Goal: Task Accomplishment & Management: Complete application form

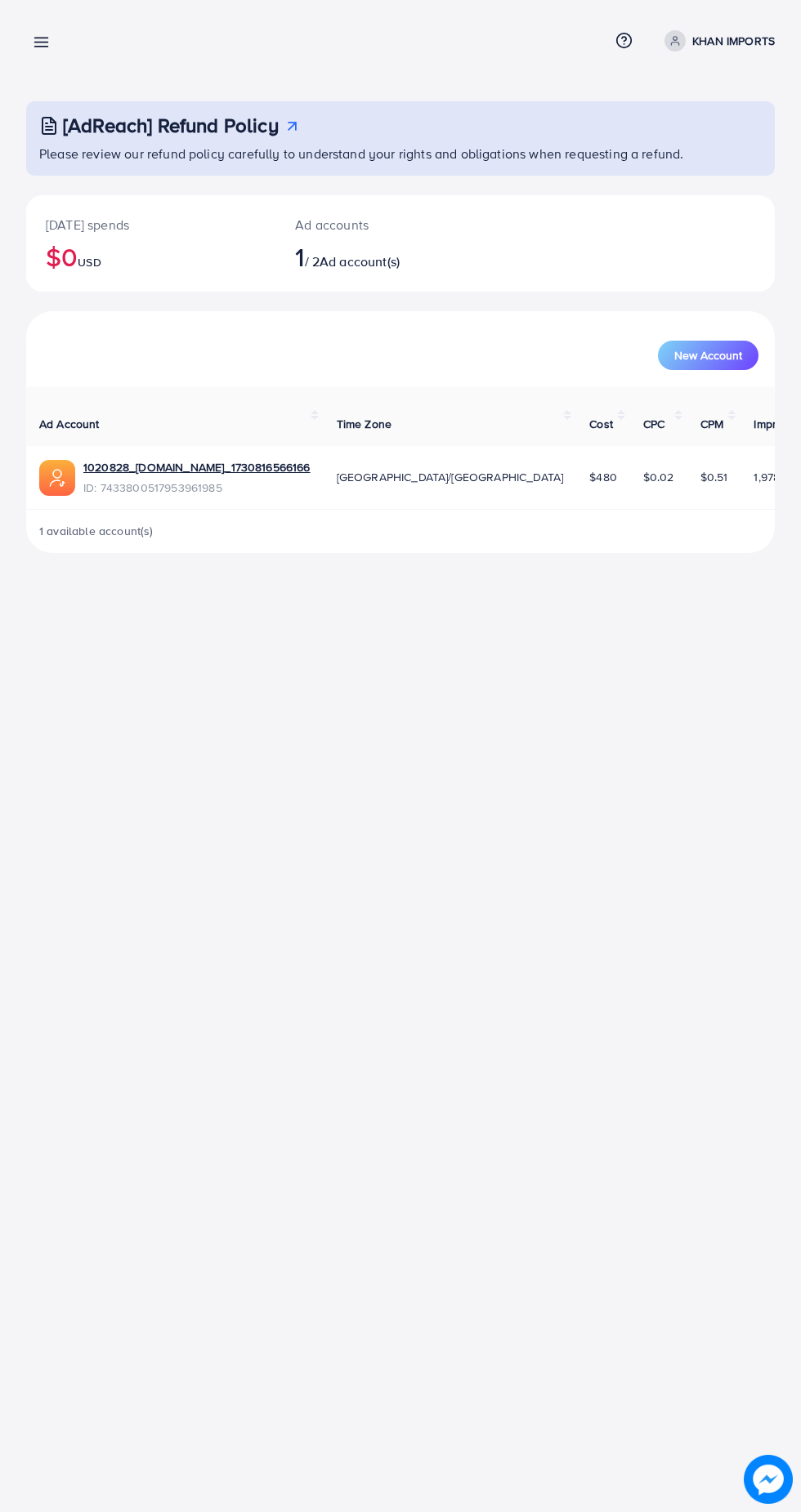
click at [41, 46] on line at bounding box center [41, 46] width 13 height 0
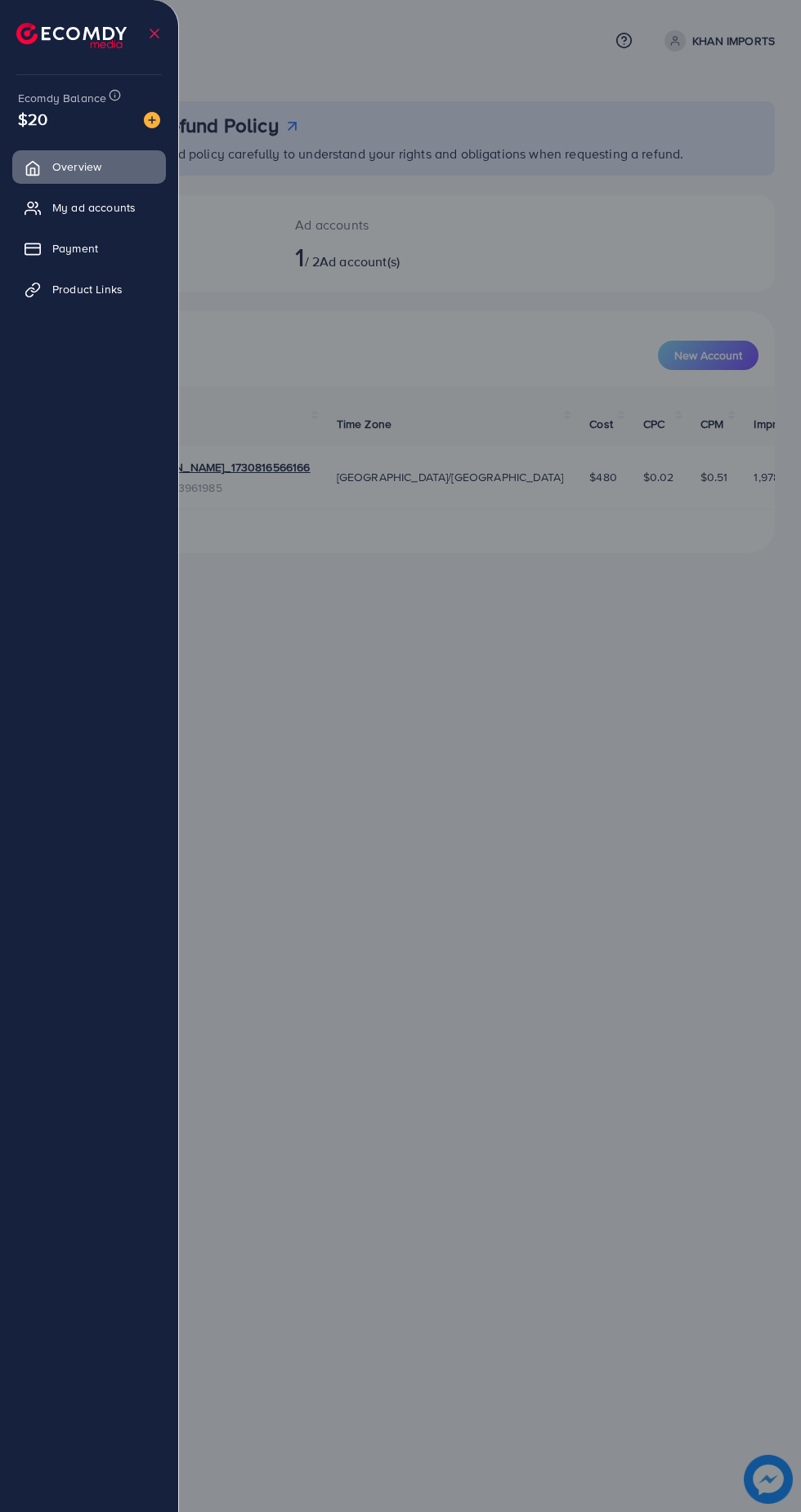
click at [121, 304] on link "Product Links" at bounding box center [89, 288] width 153 height 32
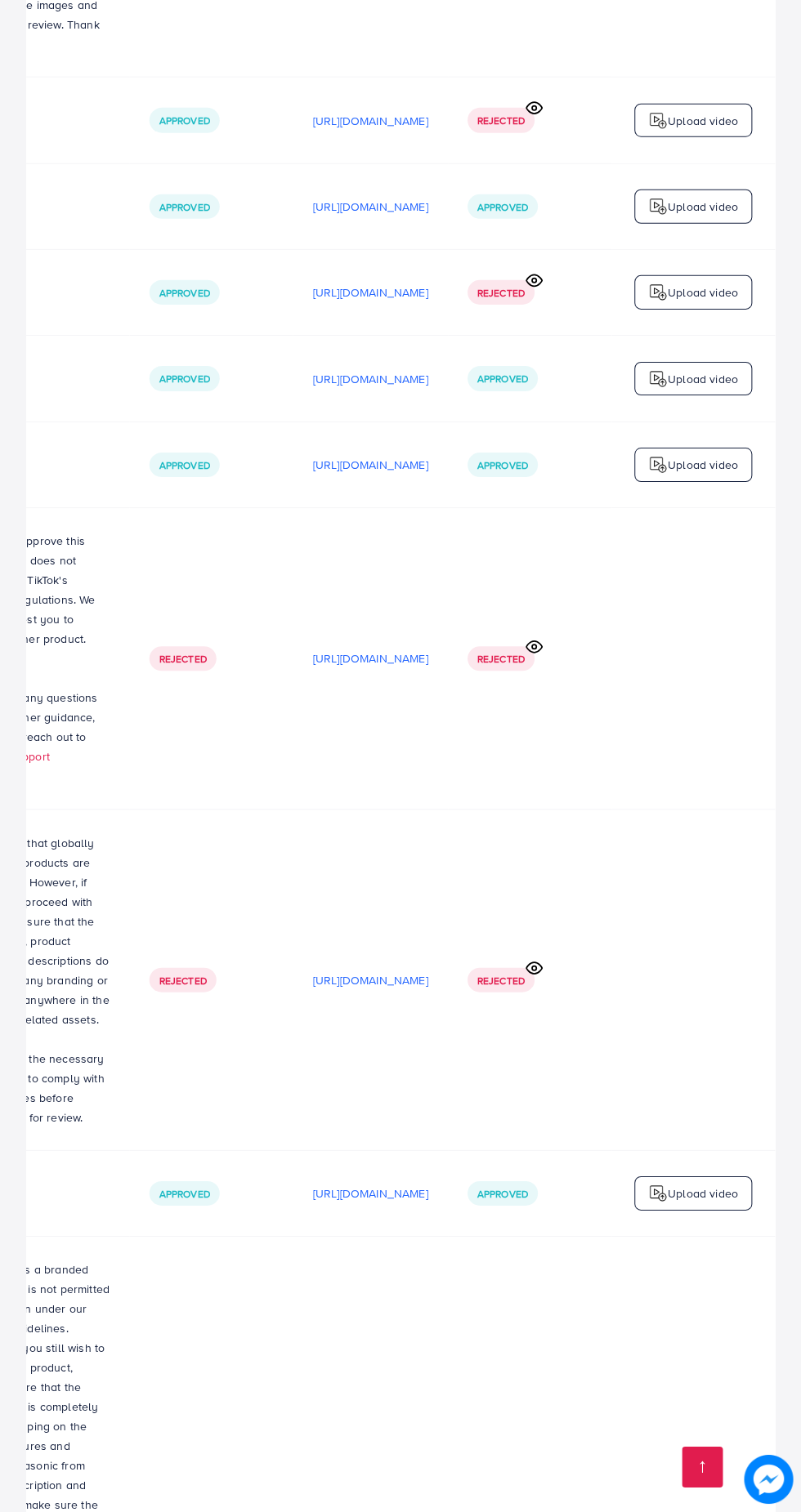
scroll to position [0, 627]
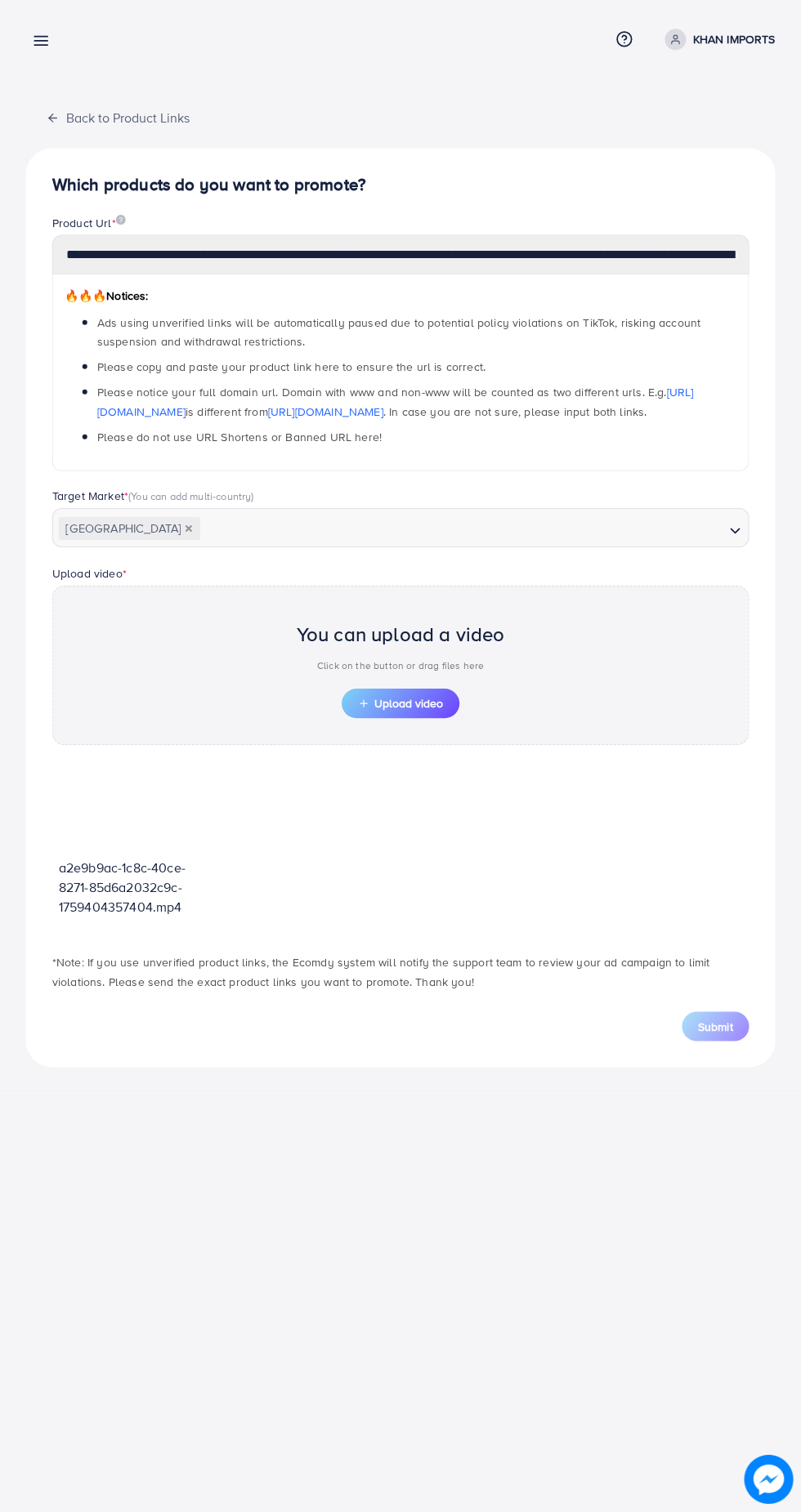
click at [417, 704] on span "Upload video" at bounding box center [400, 703] width 85 height 11
click at [393, 698] on span "Upload video" at bounding box center [400, 703] width 85 height 11
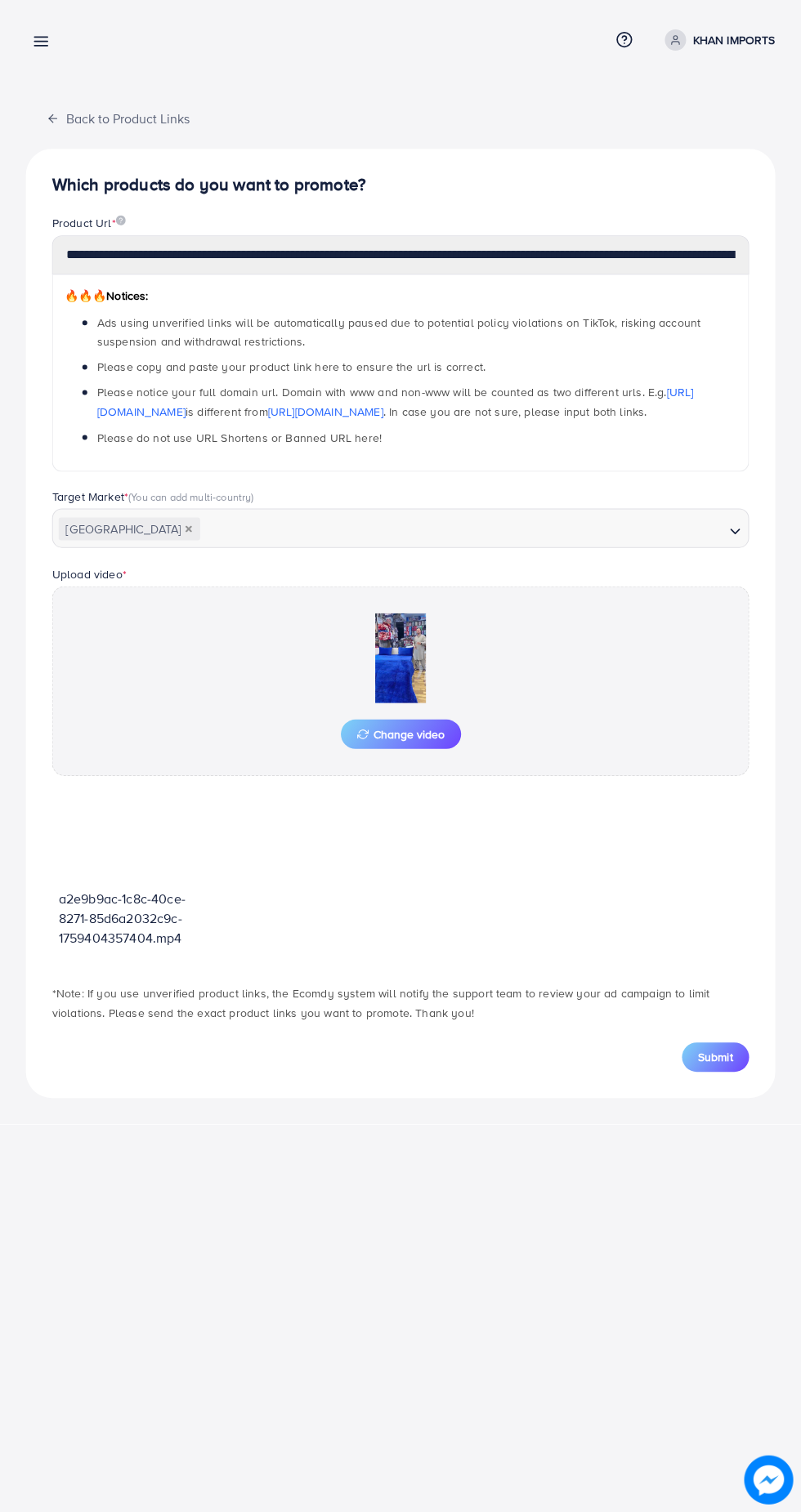
click at [725, 1057] on span "Submit" at bounding box center [714, 1056] width 34 height 17
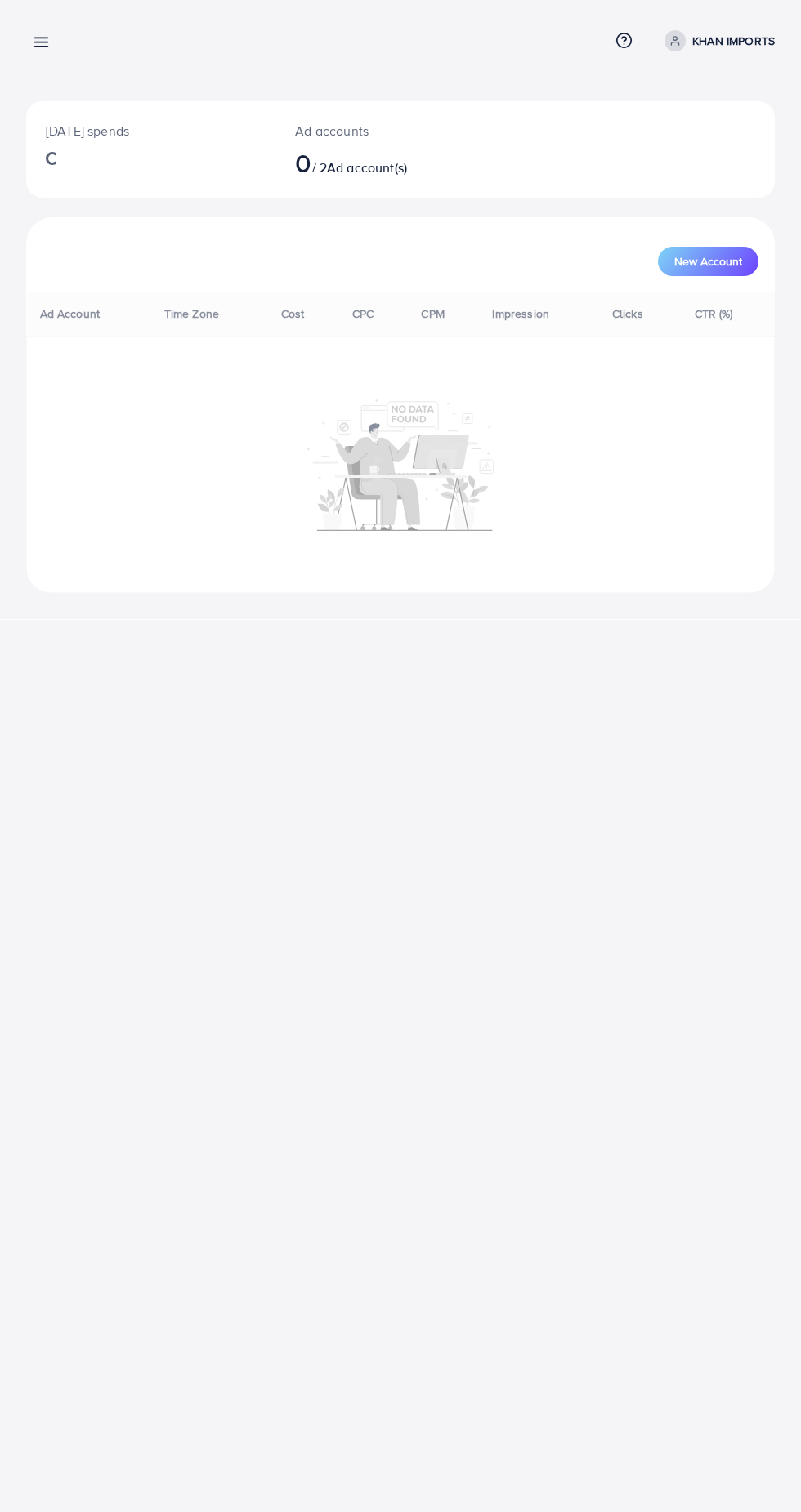
click at [41, 46] on line at bounding box center [41, 46] width 13 height 0
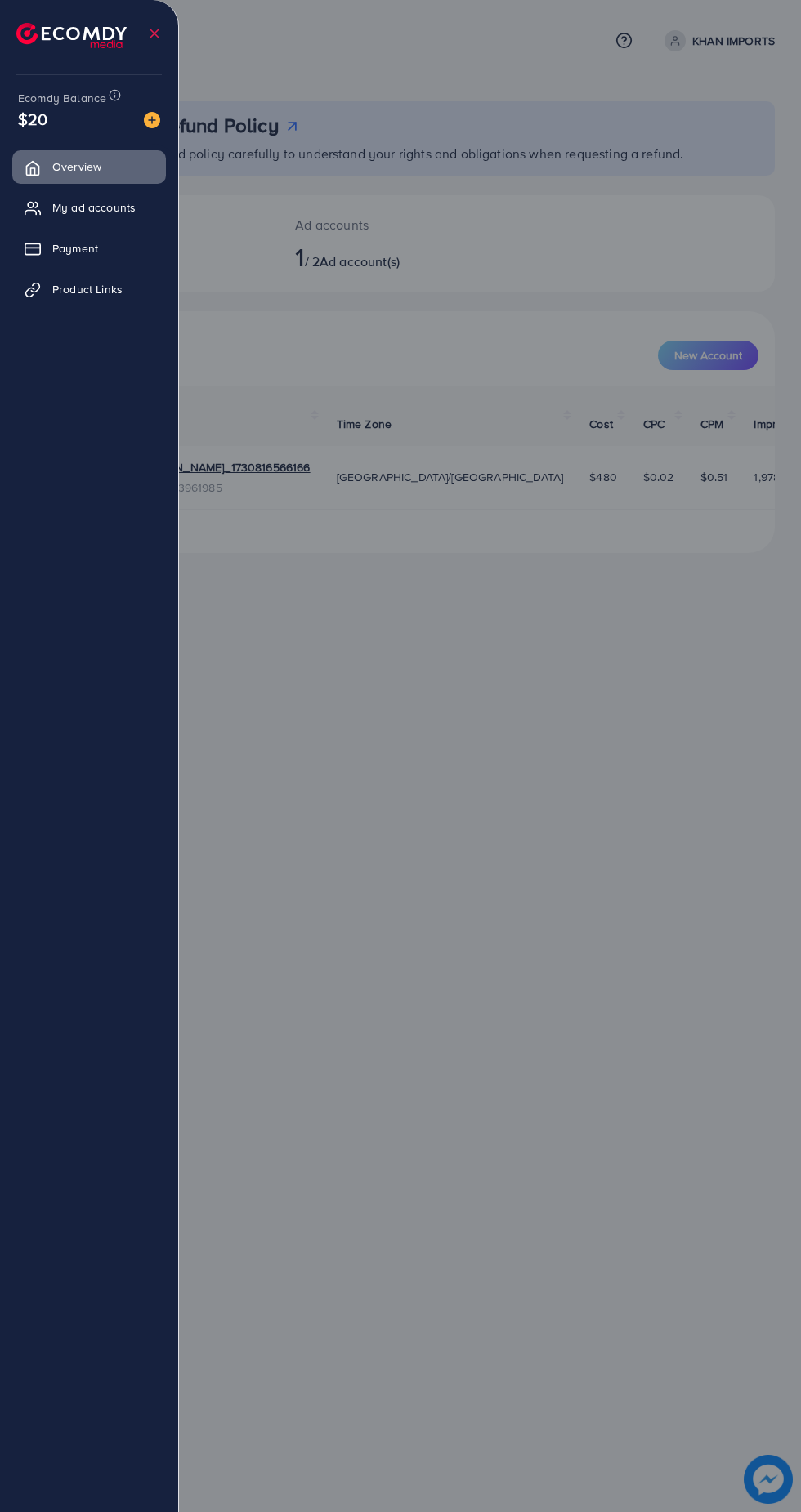
click at [103, 300] on link "Product Links" at bounding box center [89, 288] width 153 height 32
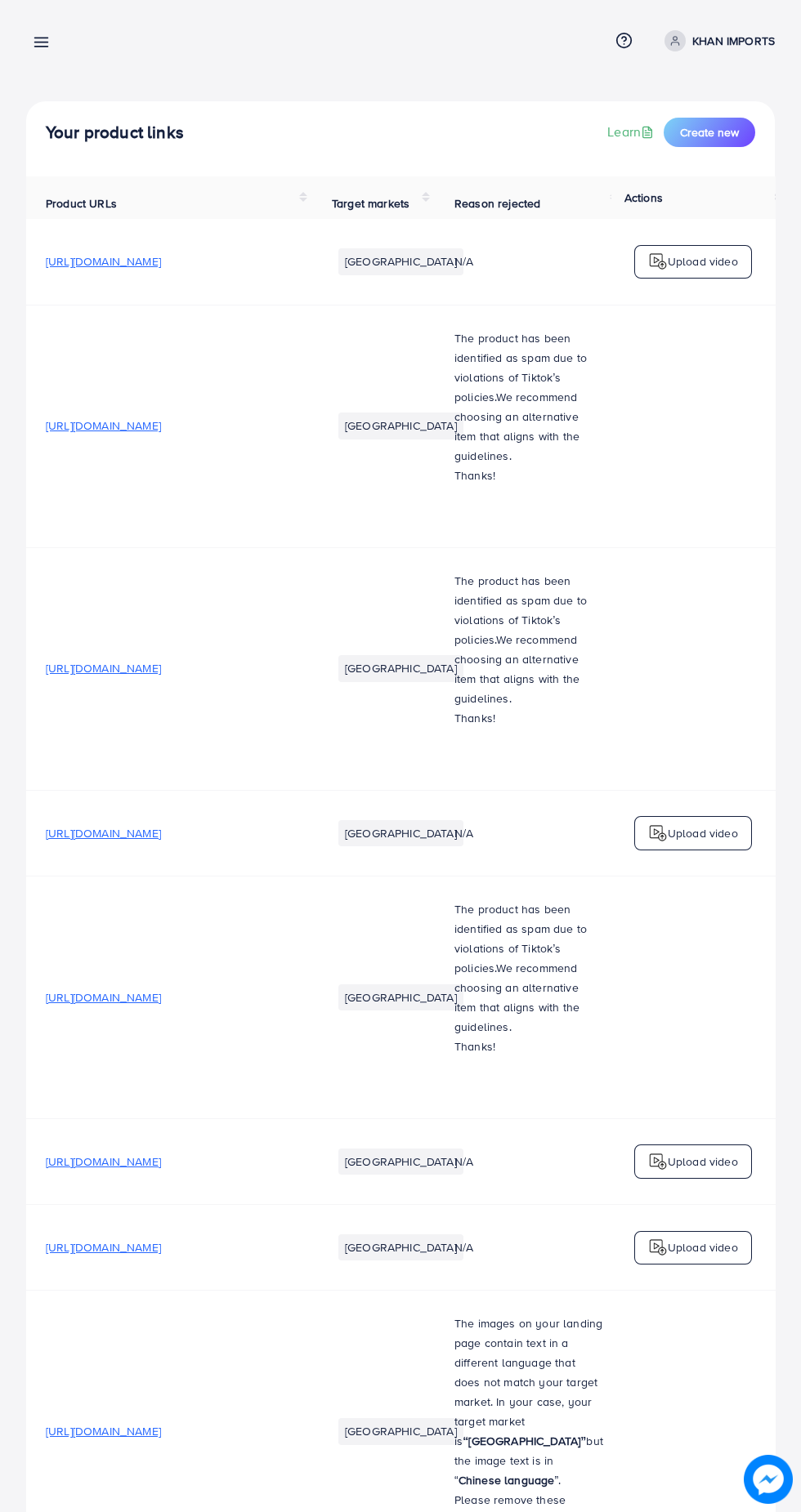
click at [733, 129] on span "Create new" at bounding box center [709, 132] width 59 height 17
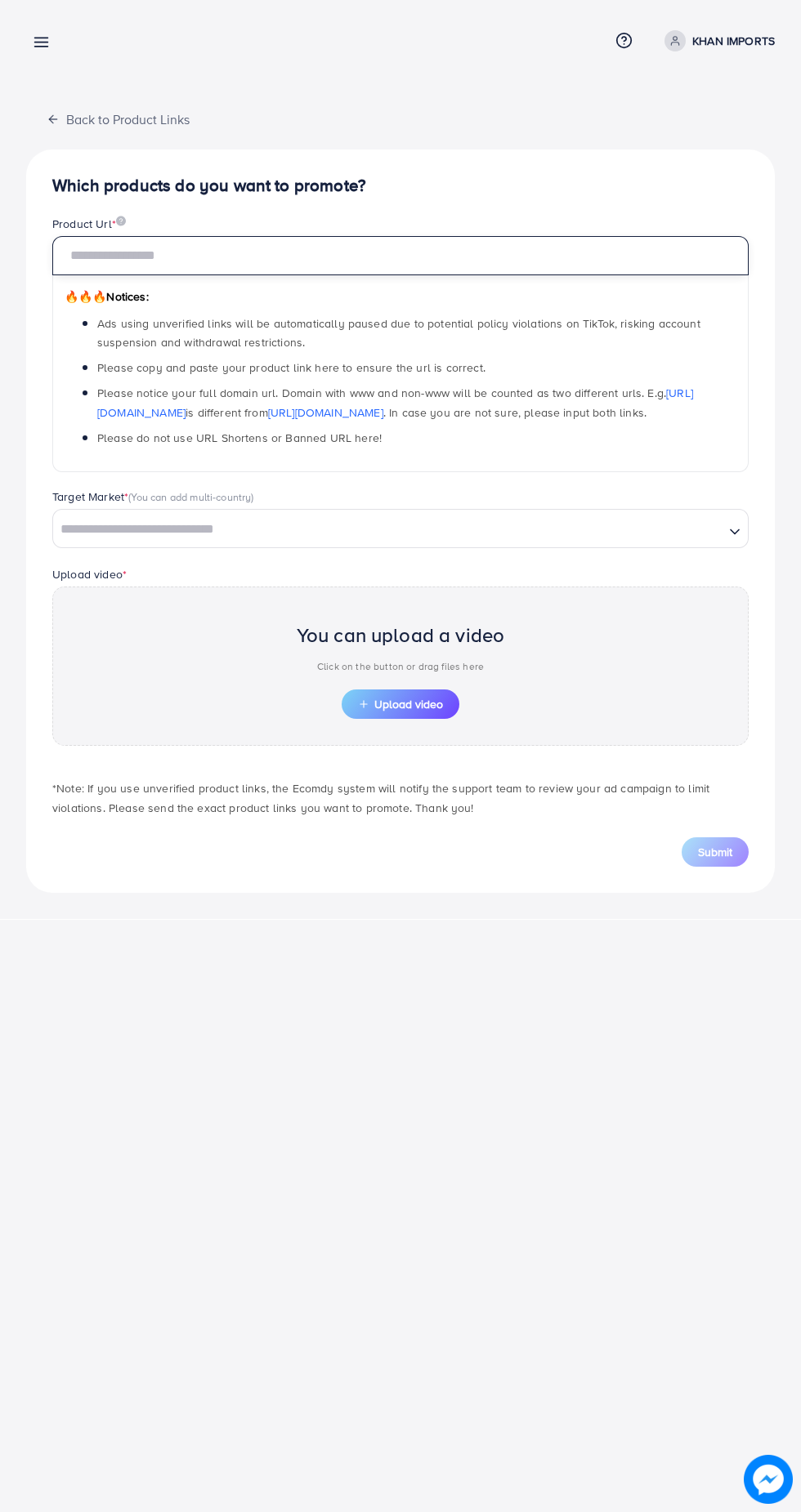
click at [539, 251] on input "text" at bounding box center [400, 255] width 696 height 39
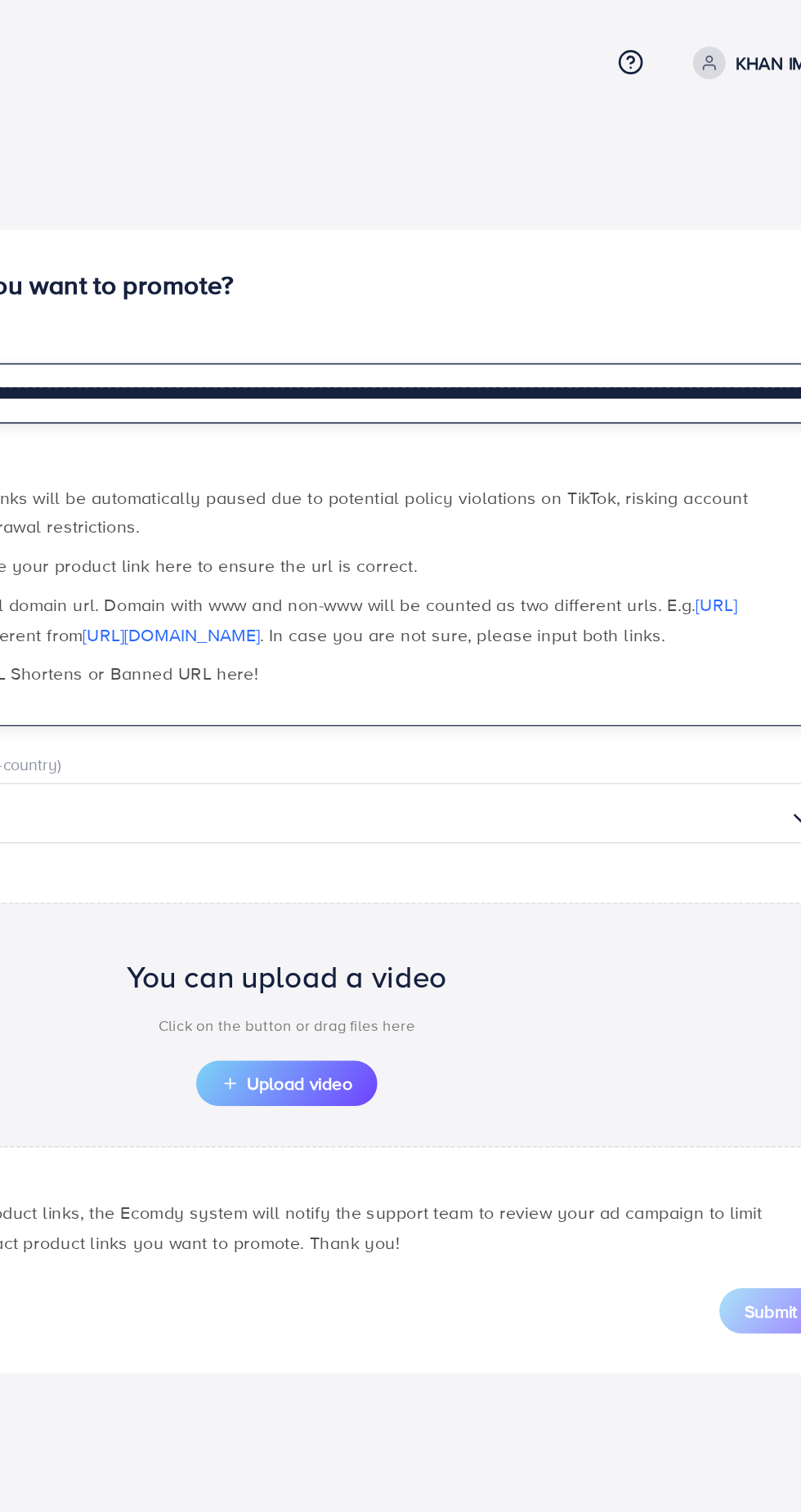
scroll to position [0, 321]
type input "**********"
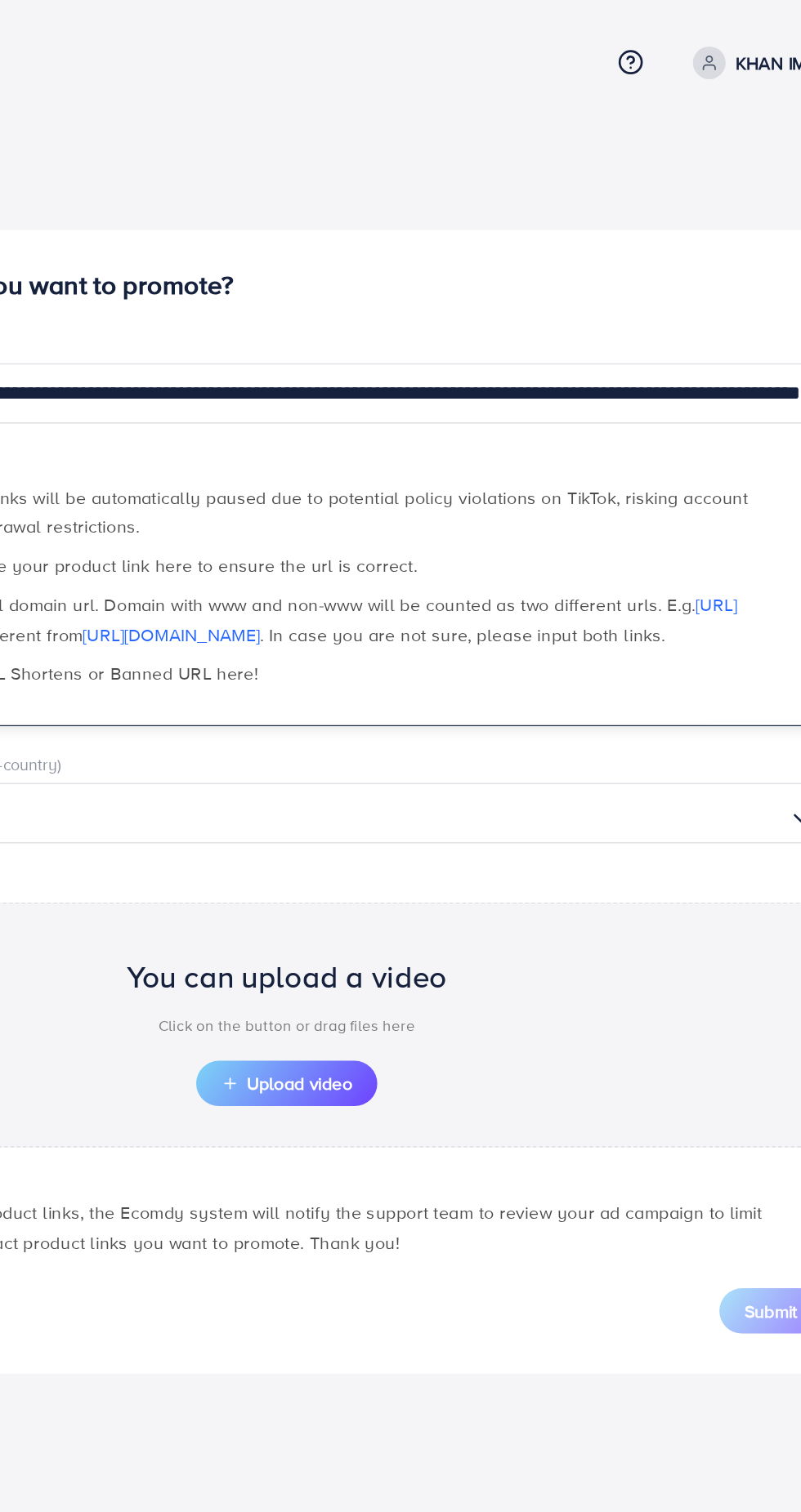
click at [587, 529] on input "Search for option" at bounding box center [388, 529] width 668 height 25
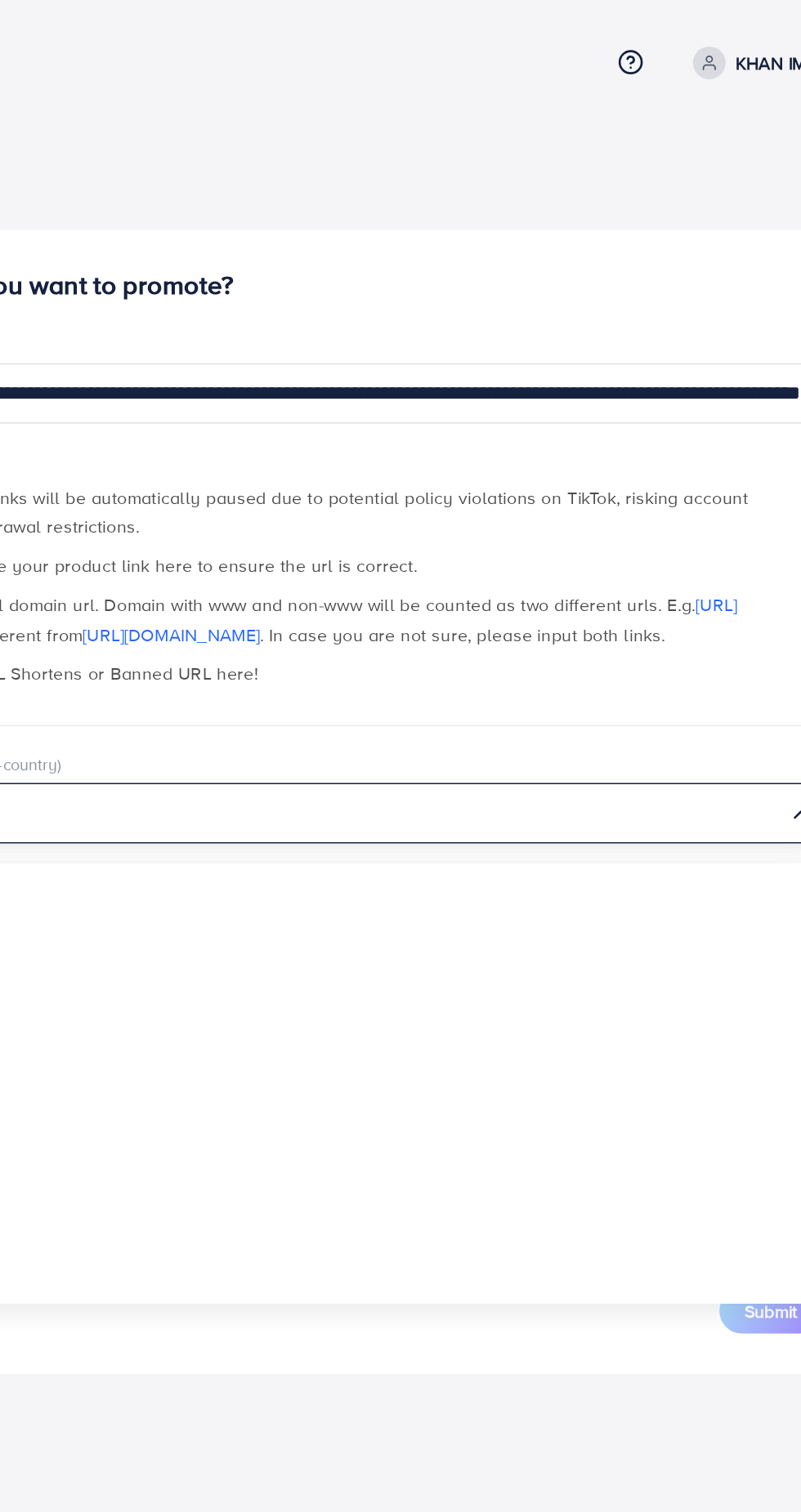
scroll to position [0, 0]
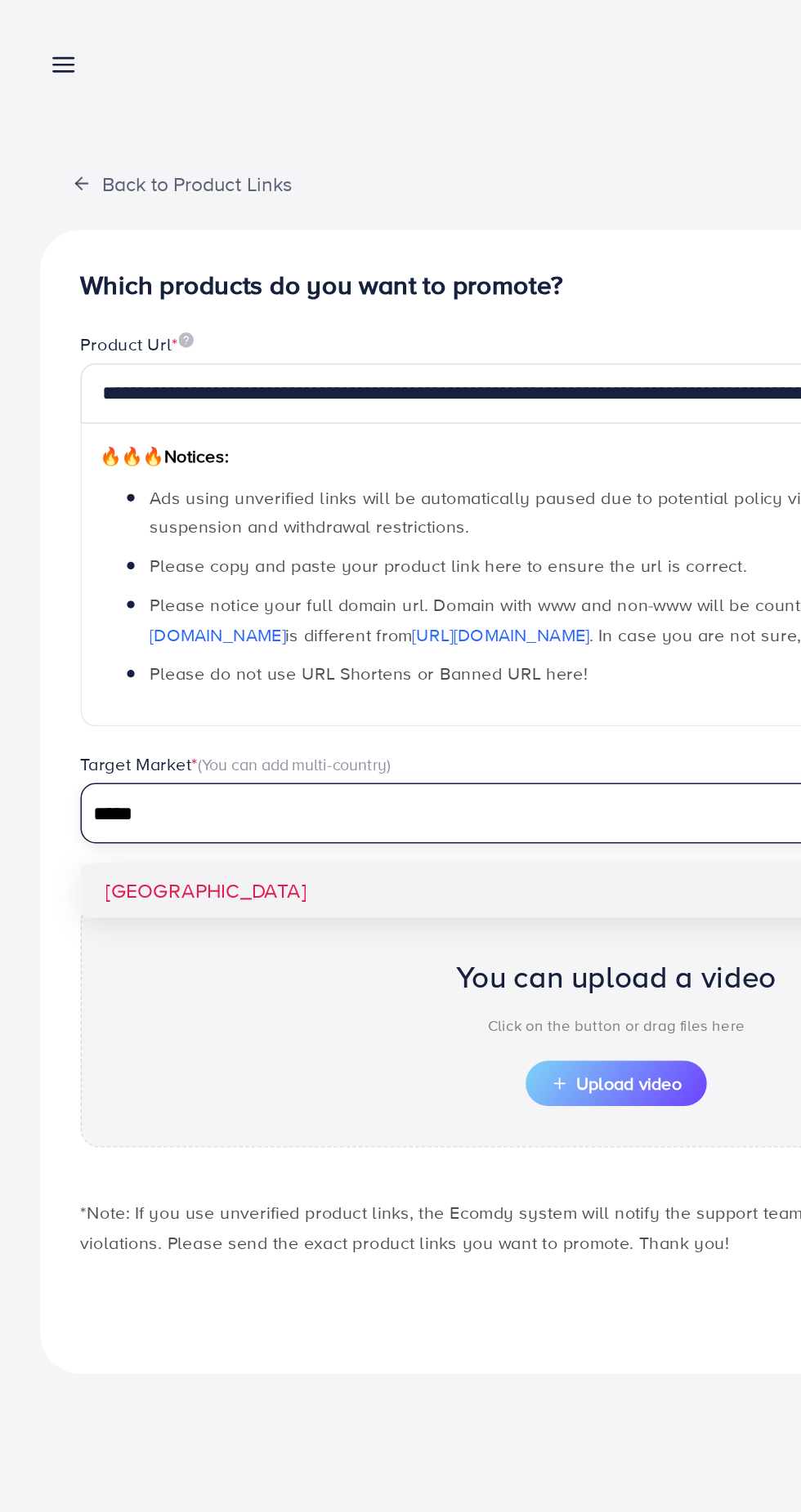
type input "*****"
click at [252, 587] on div "**********" at bounding box center [400, 521] width 748 height 744
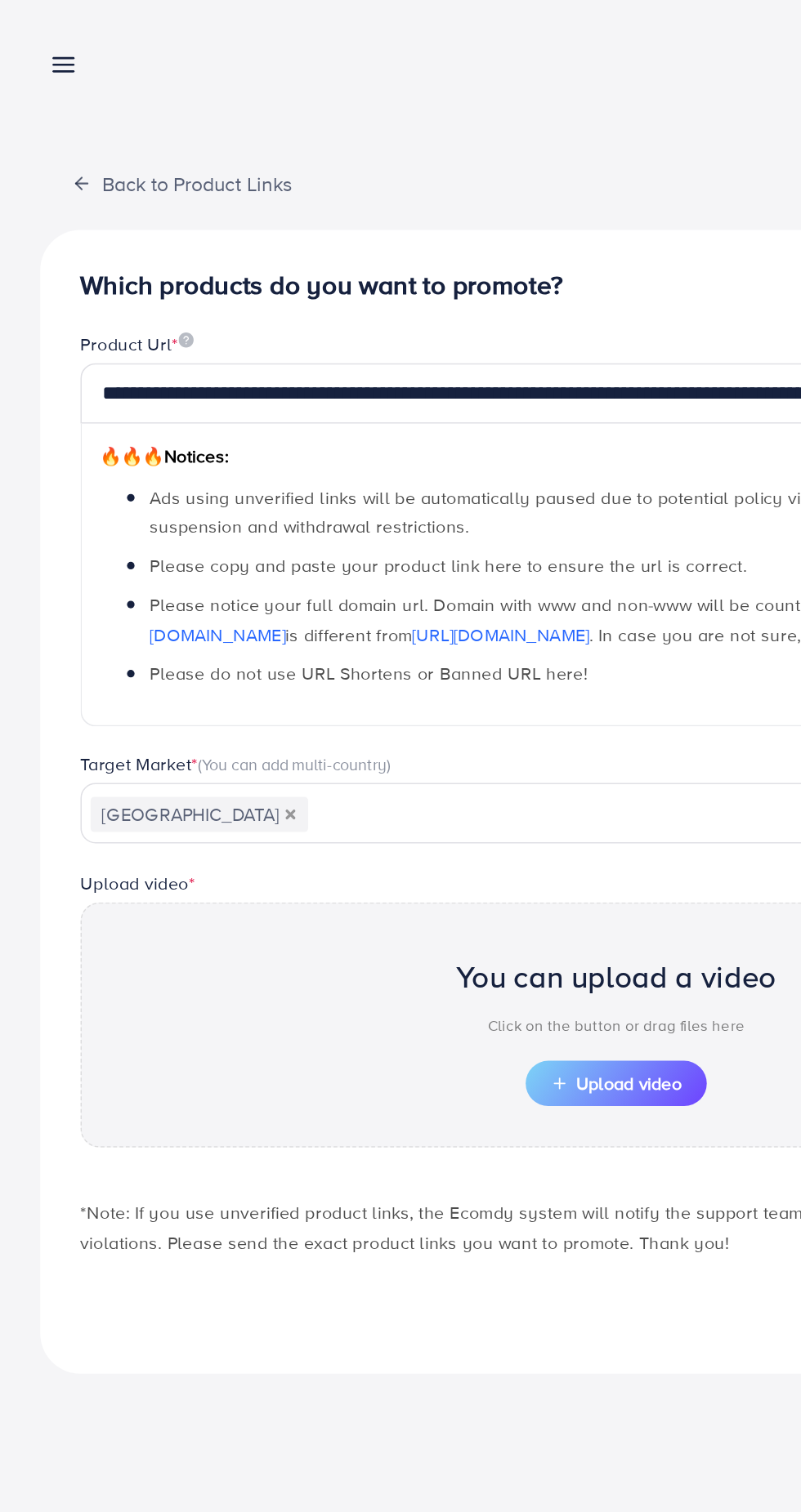
click at [389, 704] on span "Upload video" at bounding box center [400, 703] width 85 height 11
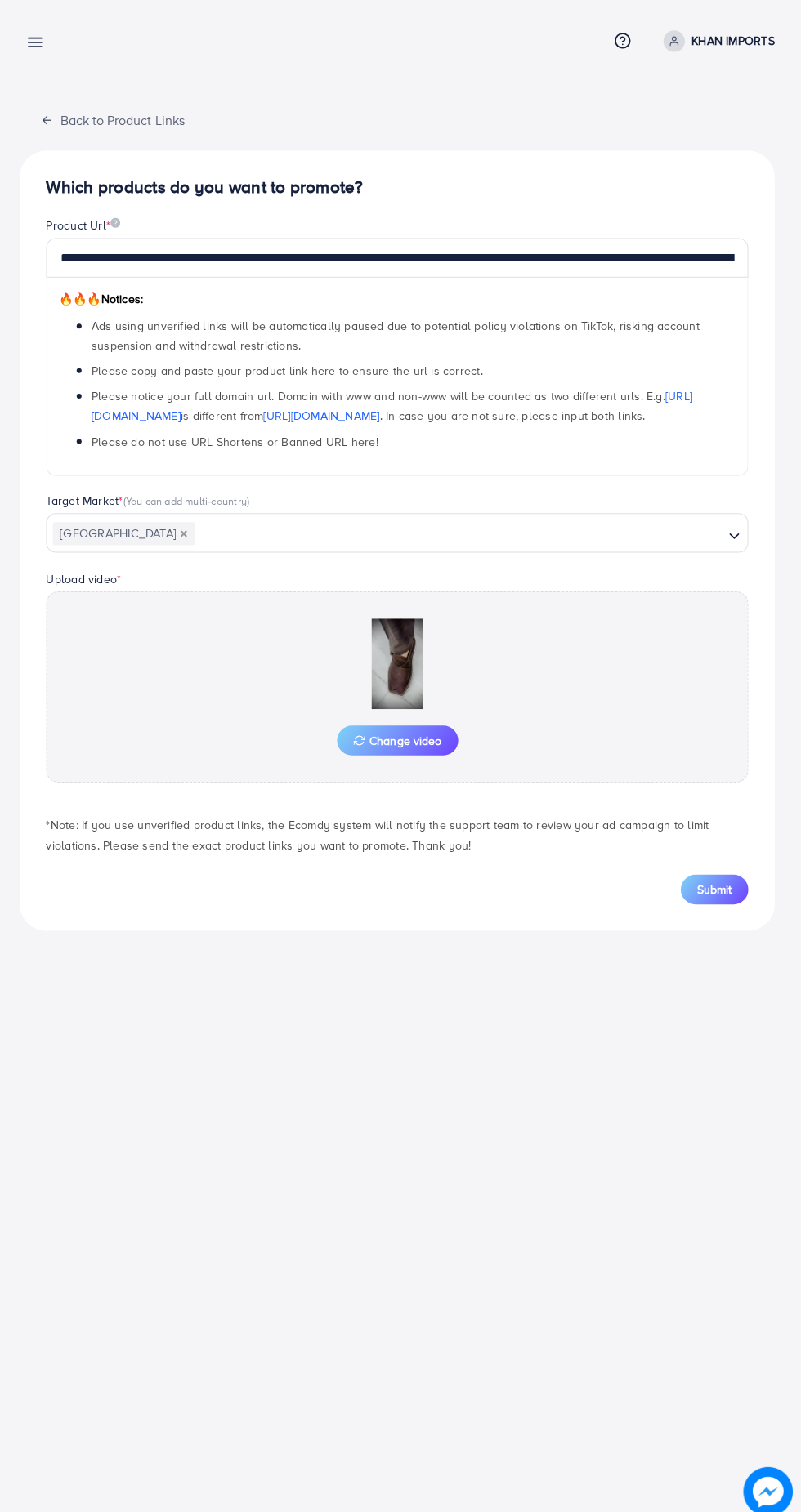
click at [723, 880] on span "Submit" at bounding box center [714, 882] width 34 height 17
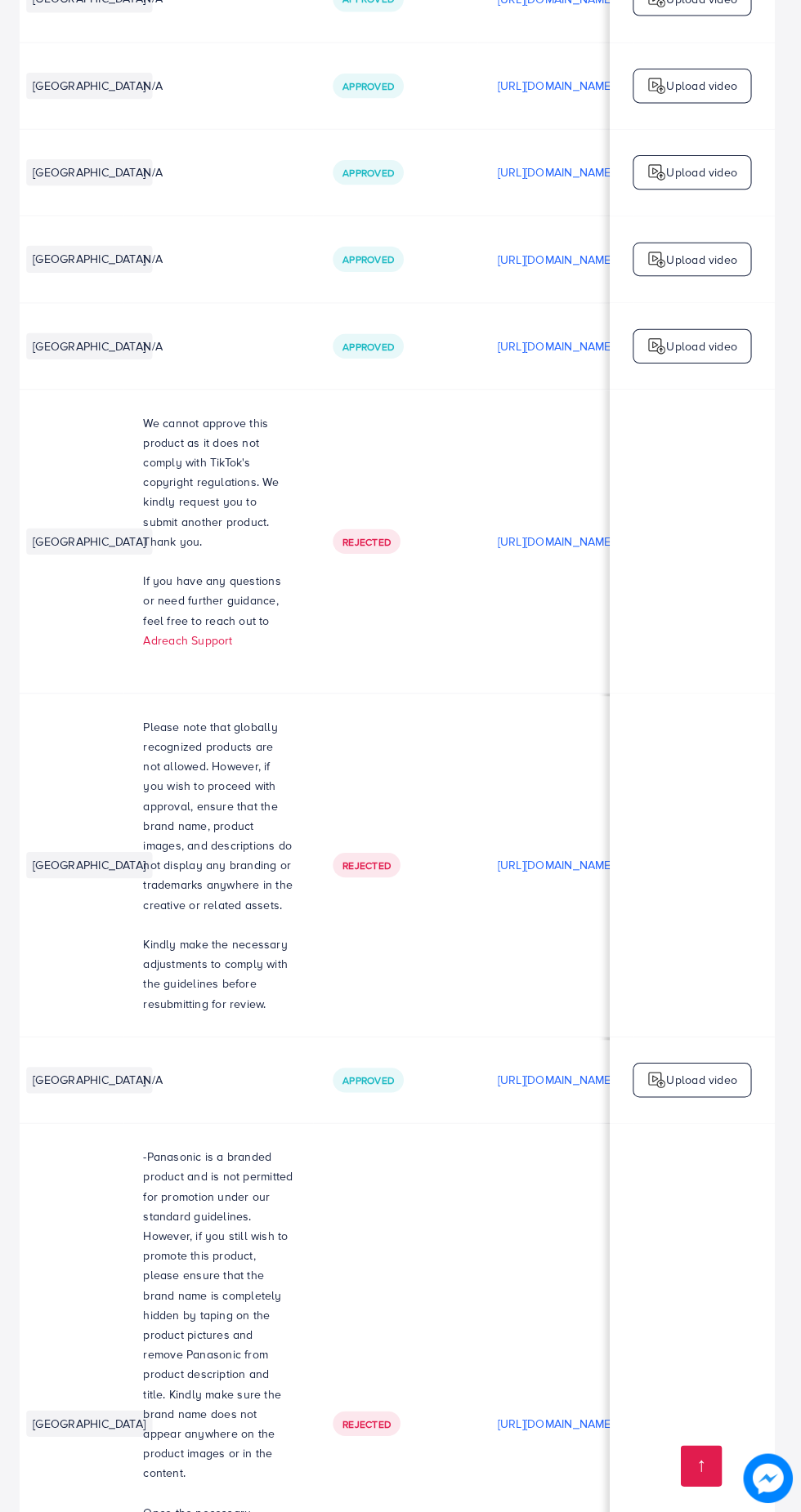
scroll to position [0, 340]
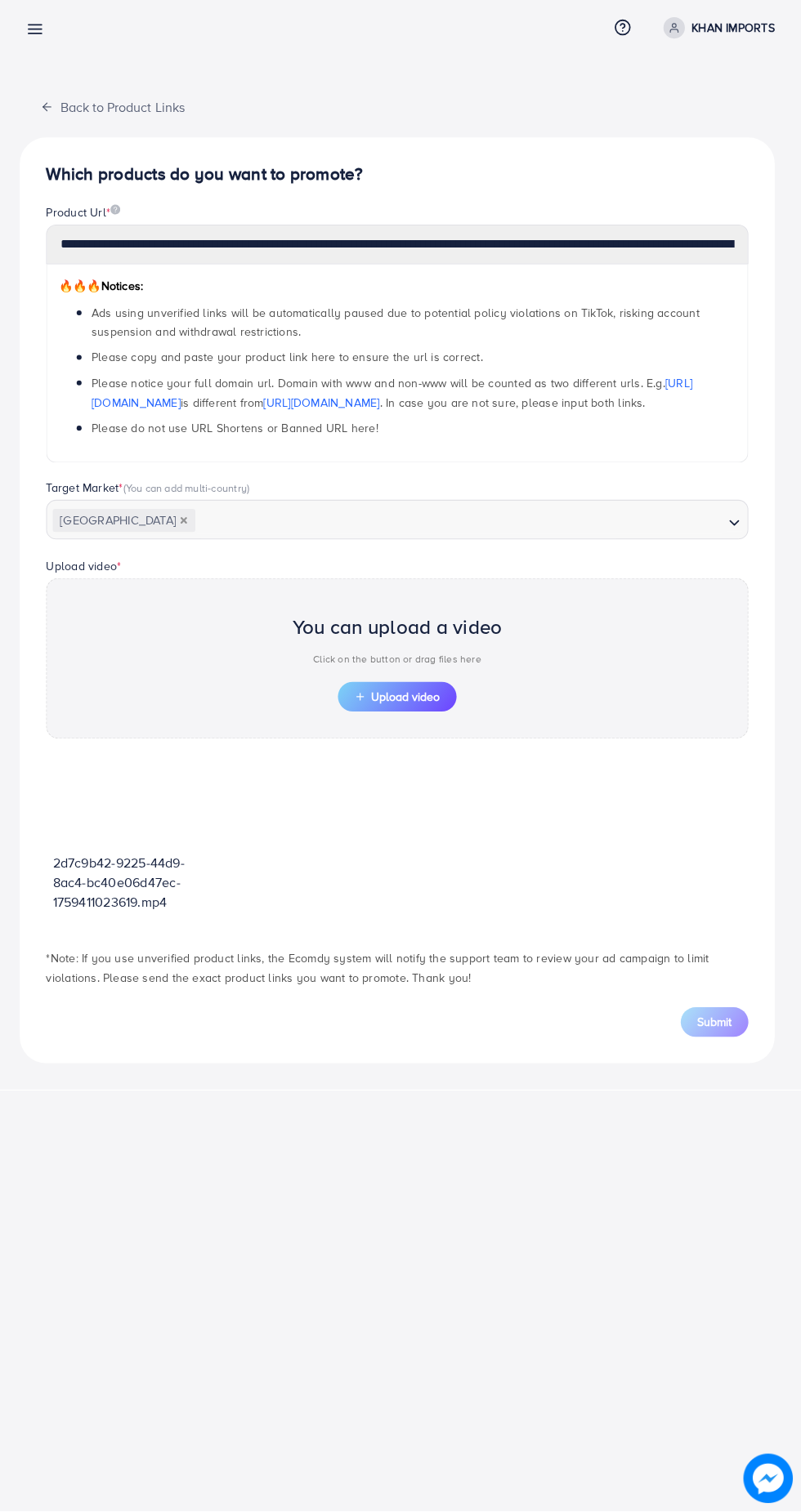
click at [424, 704] on span "Upload video" at bounding box center [400, 703] width 85 height 11
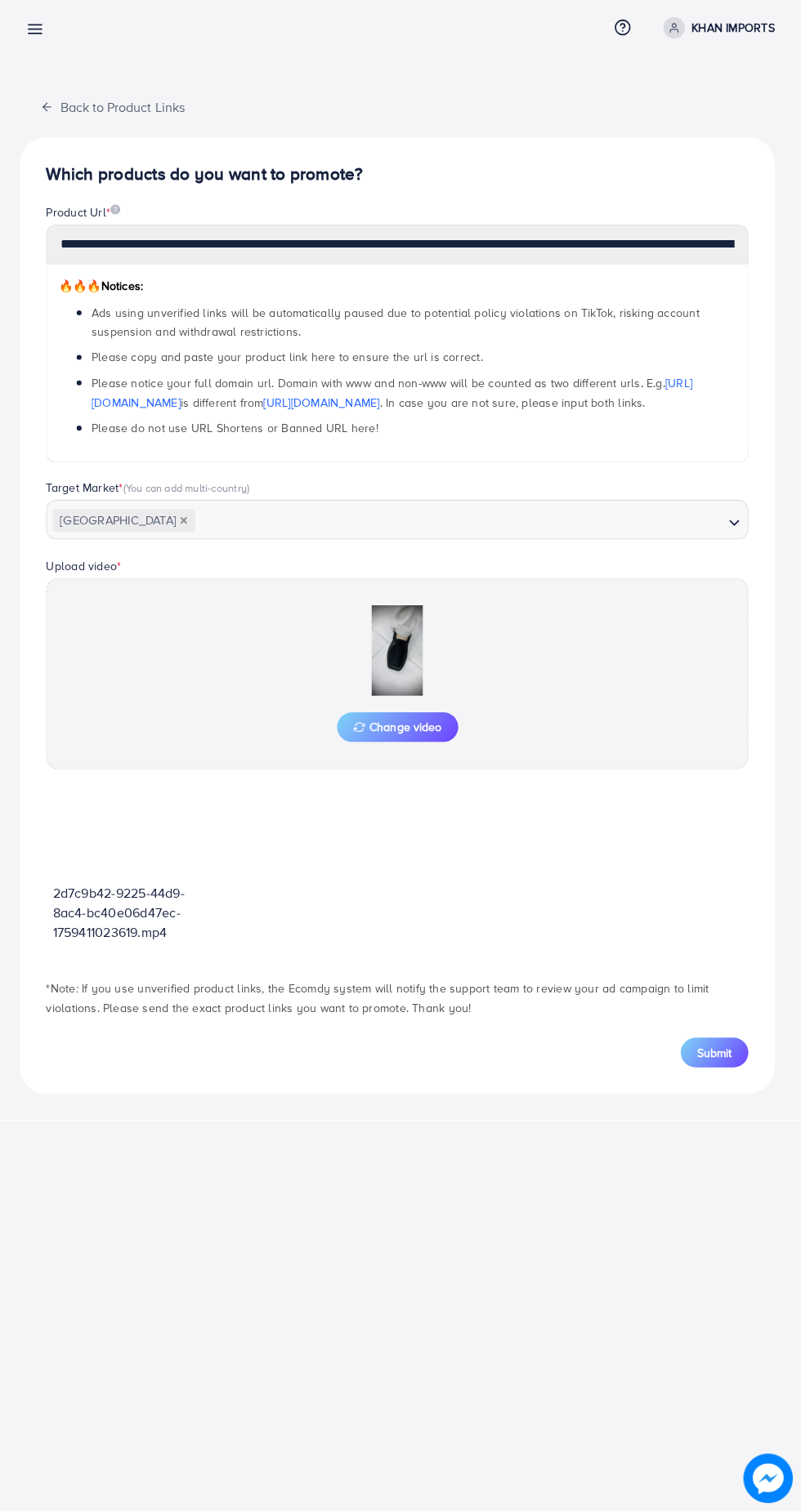
click at [730, 1063] on span "Submit" at bounding box center [714, 1056] width 34 height 17
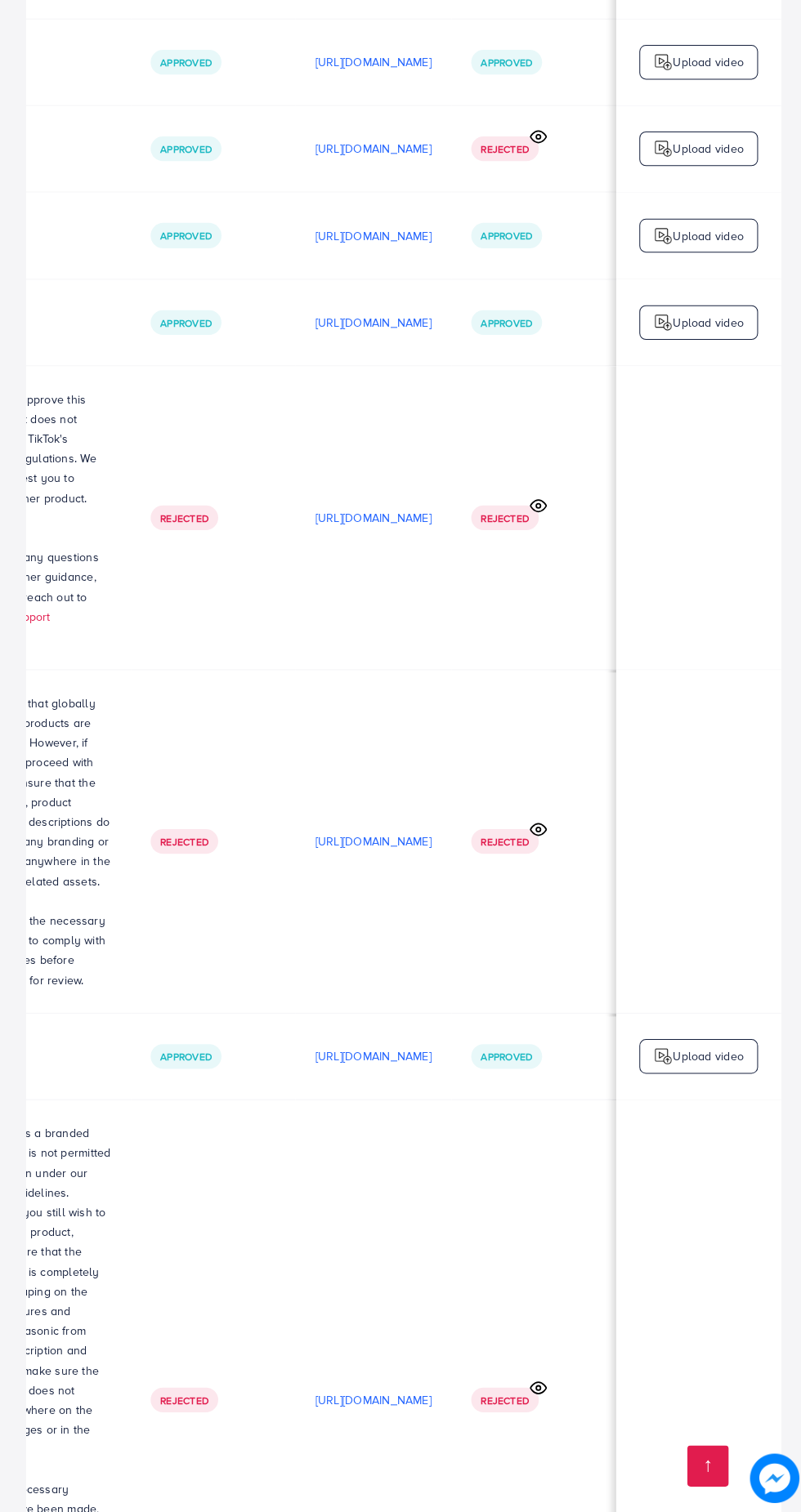
scroll to position [0, 553]
